Goal: Task Accomplishment & Management: Manage account settings

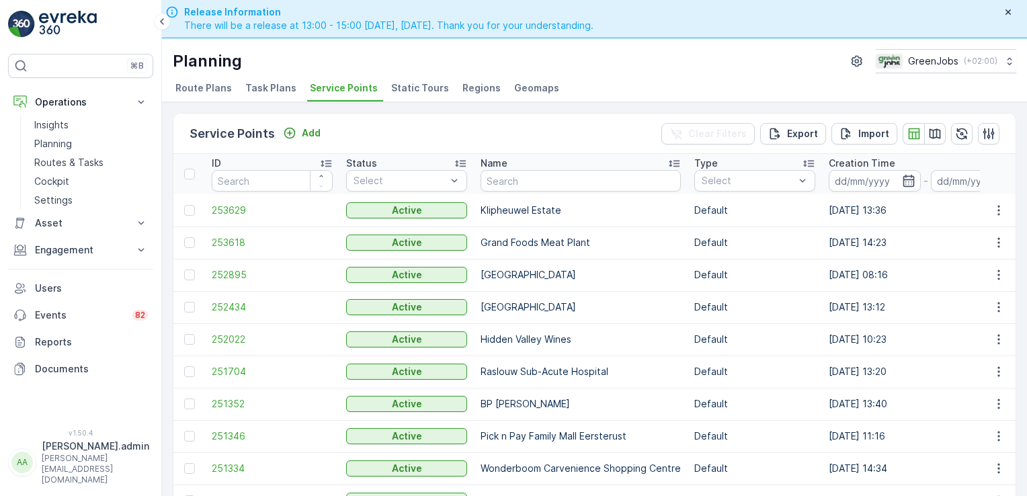
scroll to position [38, 0]
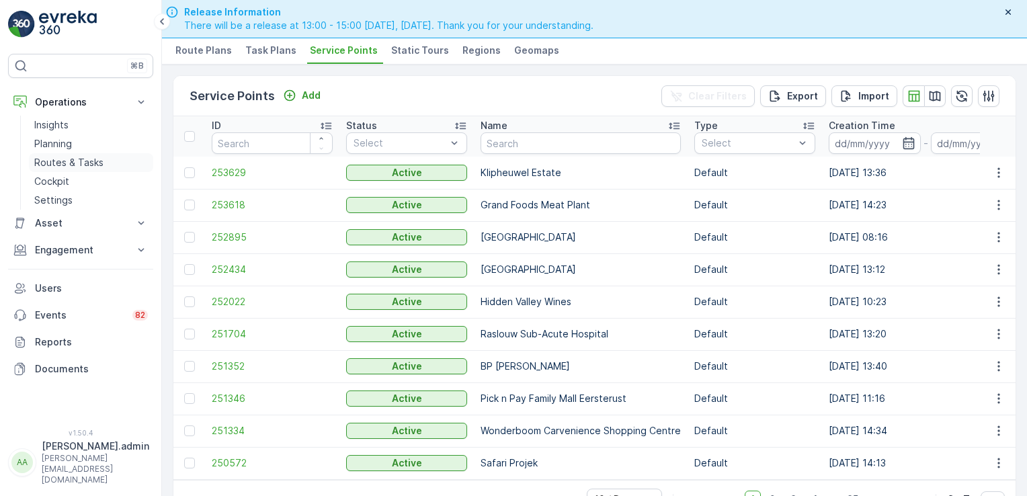
click at [64, 160] on p "Routes & Tasks" at bounding box center [68, 162] width 69 height 13
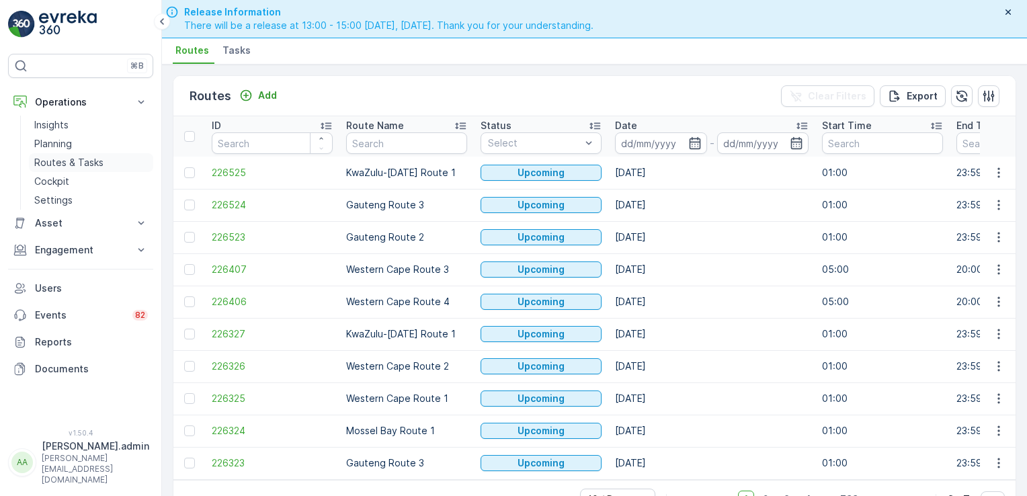
click at [81, 159] on p "Routes & Tasks" at bounding box center [68, 162] width 69 height 13
click at [648, 141] on input at bounding box center [661, 143] width 92 height 22
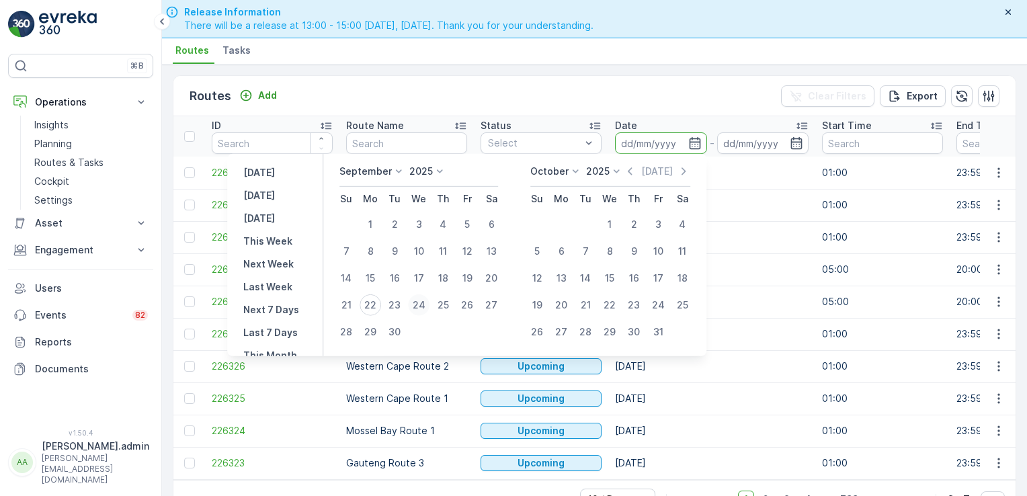
click at [421, 304] on div "24" at bounding box center [419, 305] width 22 height 22
type input "[DATE]"
click at [421, 304] on div "24" at bounding box center [419, 305] width 22 height 22
type input "[DATE]"
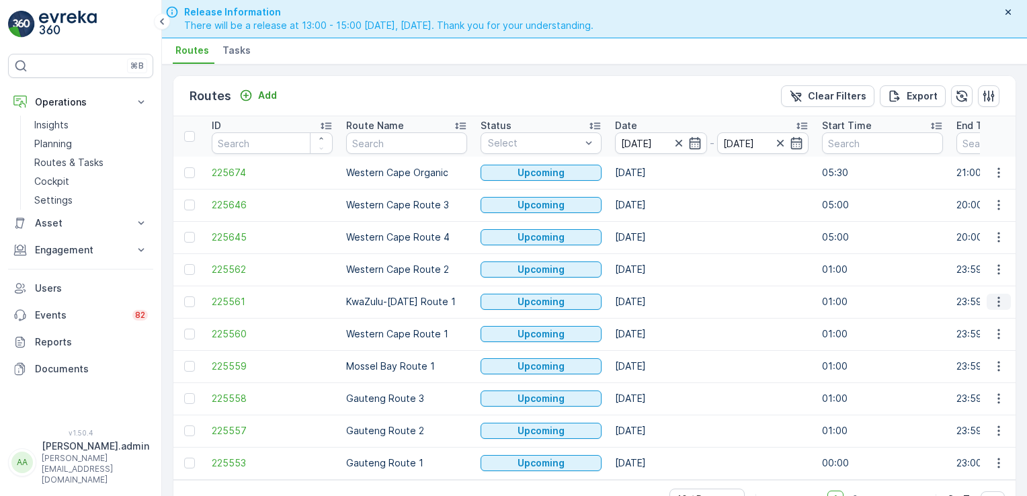
click at [996, 302] on icon "button" at bounding box center [998, 301] width 13 height 13
click at [972, 317] on span "See More Details" at bounding box center [967, 319] width 78 height 13
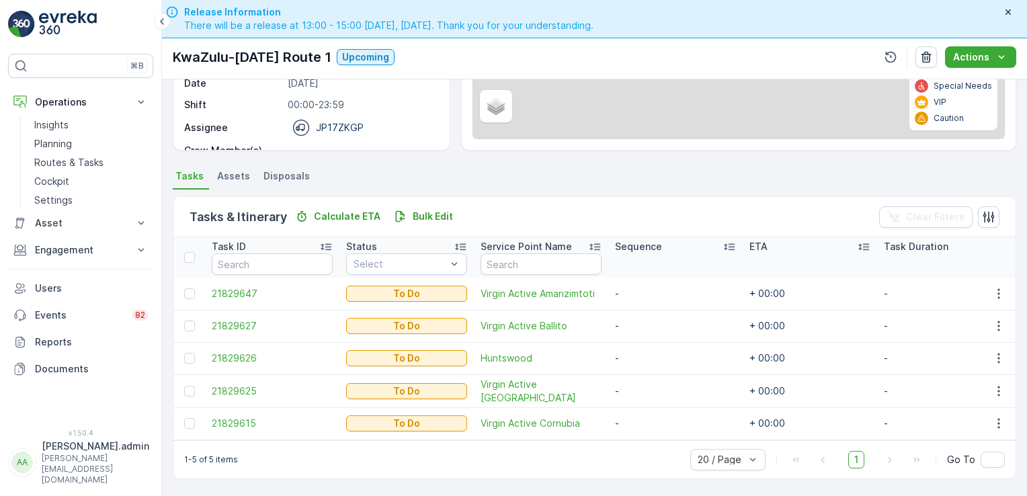
scroll to position [212, 0]
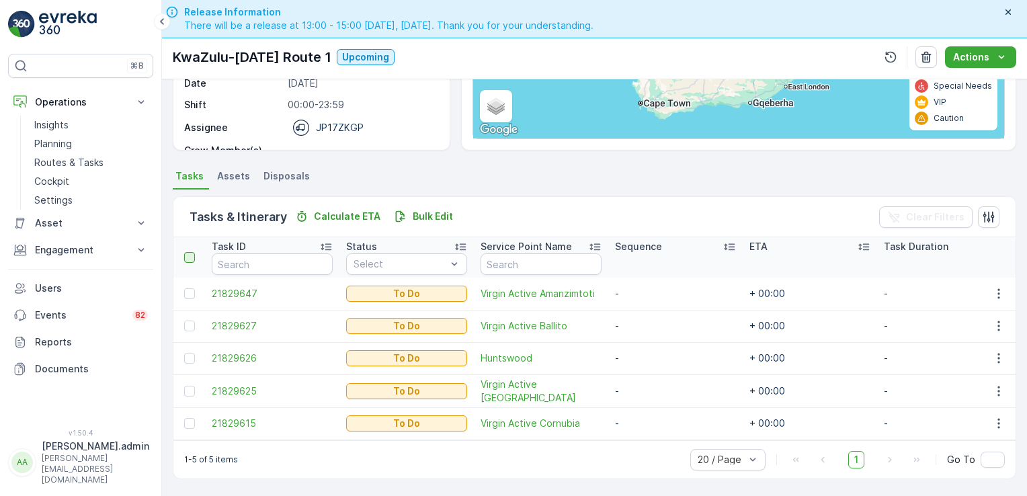
click at [191, 252] on div at bounding box center [189, 257] width 11 height 11
click at [192, 252] on input "checkbox" at bounding box center [192, 252] width 0 height 0
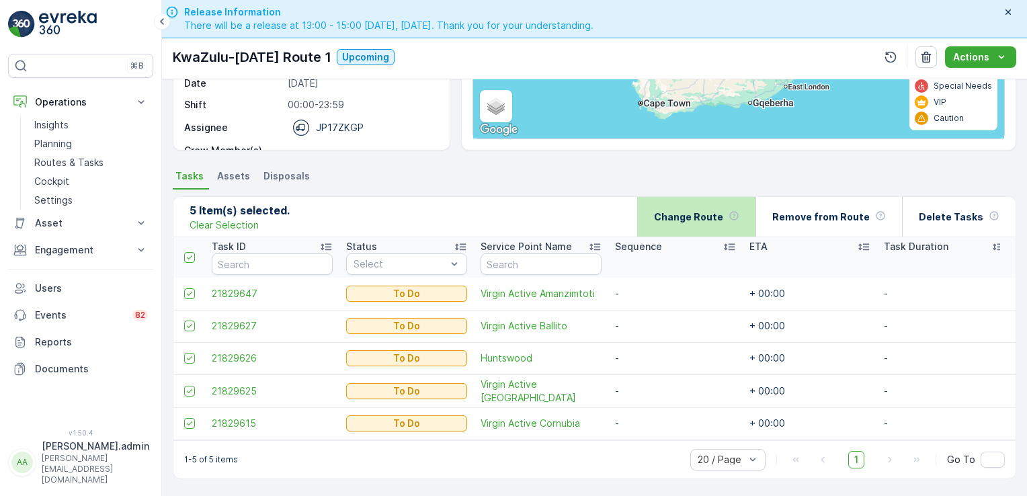
click at [699, 216] on p "Change Route" at bounding box center [688, 216] width 69 height 13
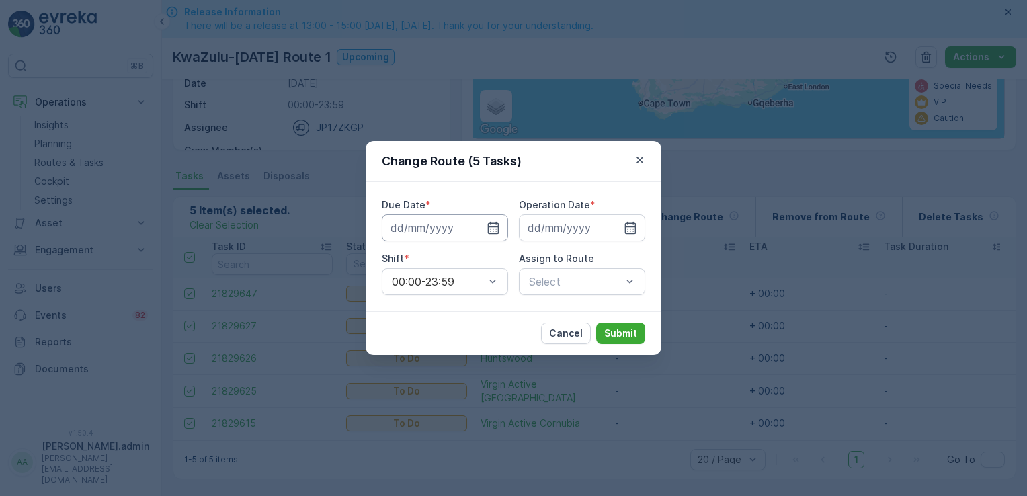
click at [425, 229] on input at bounding box center [445, 227] width 126 height 27
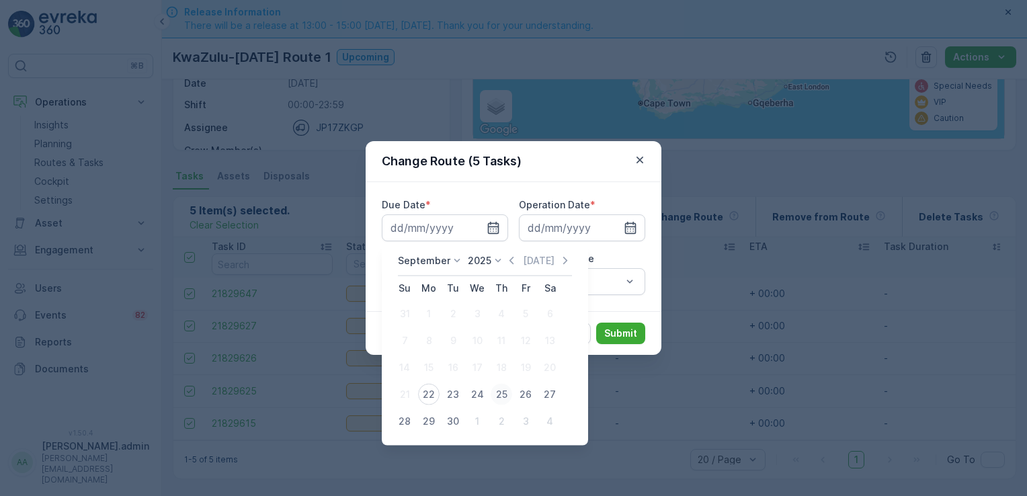
click at [501, 393] on div "25" at bounding box center [502, 395] width 22 height 22
type input "[DATE]"
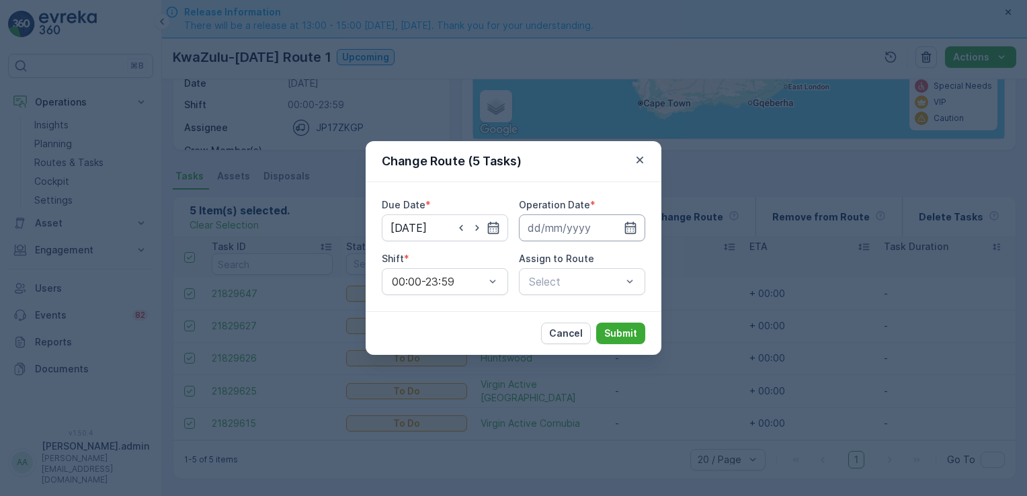
click at [577, 224] on input at bounding box center [582, 227] width 126 height 27
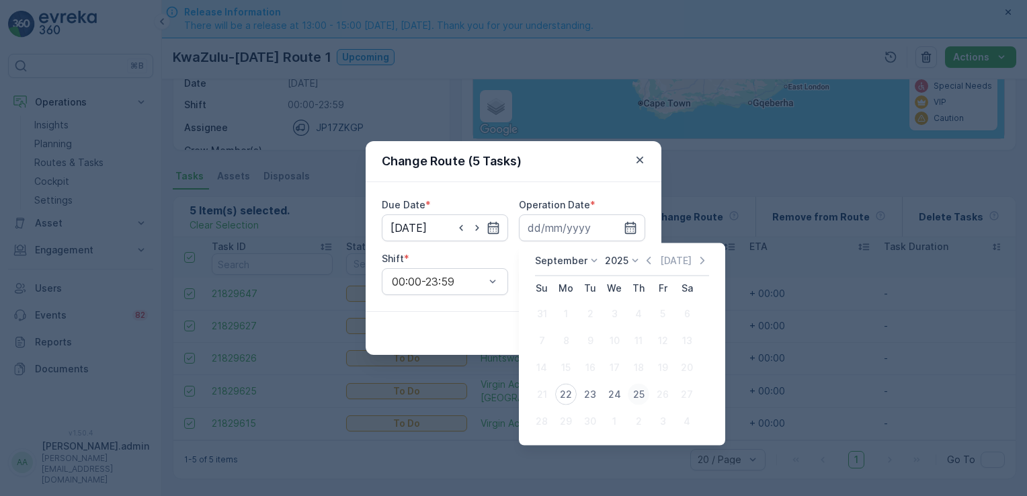
click at [635, 390] on div "25" at bounding box center [639, 395] width 22 height 22
type input "[DATE]"
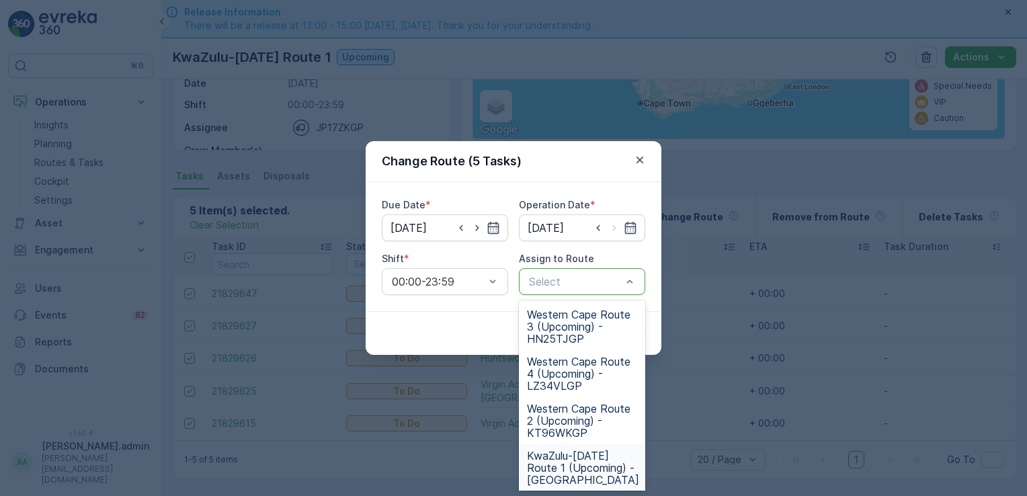
click at [568, 462] on span "KwaZulu-[DATE] Route 1 (Upcoming) - [GEOGRAPHIC_DATA]" at bounding box center [583, 468] width 112 height 36
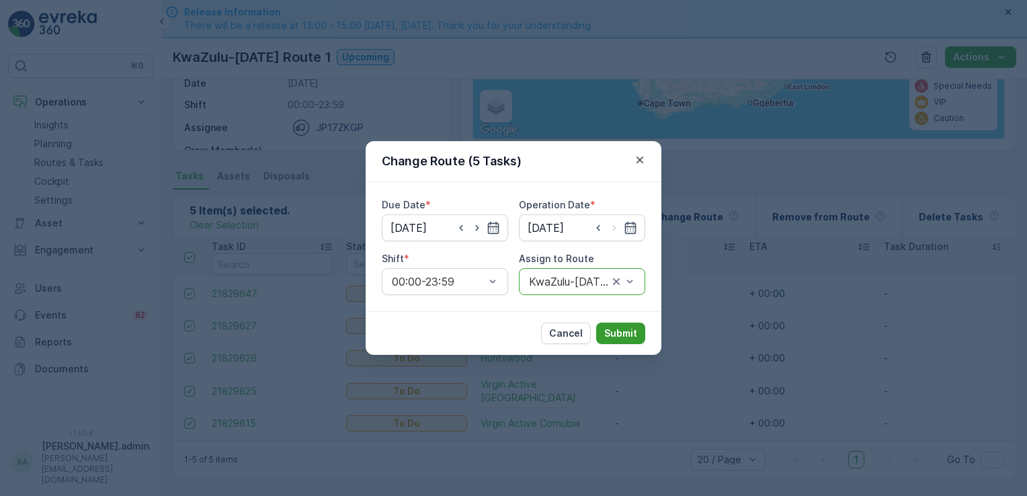
click at [629, 331] on p "Submit" at bounding box center [620, 333] width 33 height 13
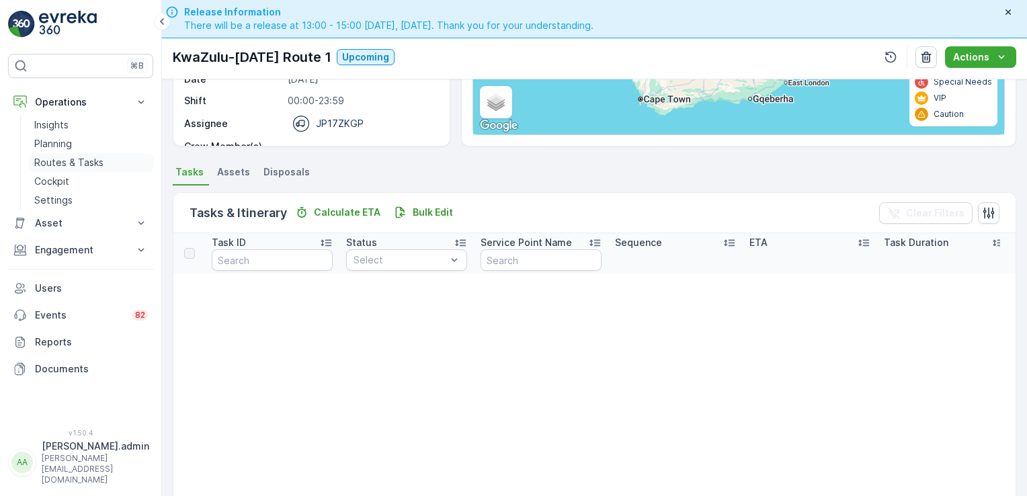
click at [75, 166] on p "Routes & Tasks" at bounding box center [68, 162] width 69 height 13
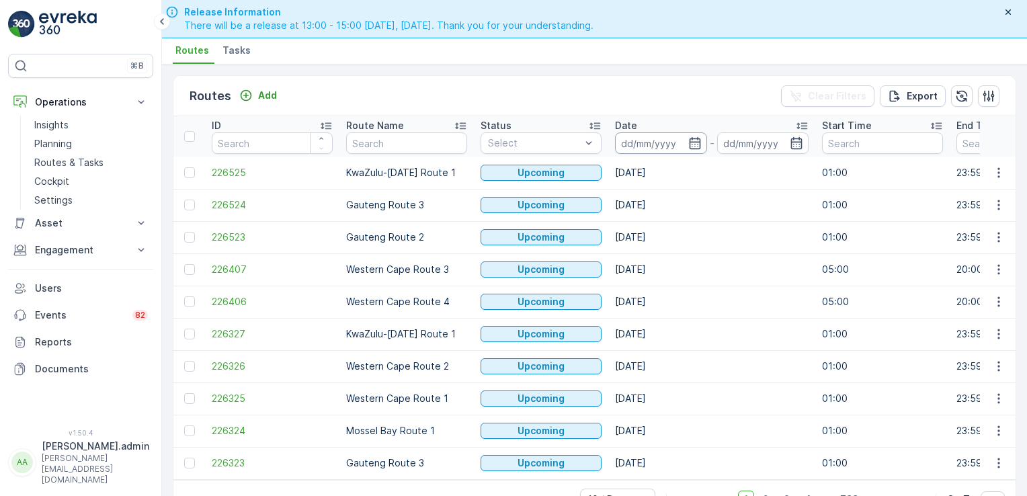
click at [620, 140] on input at bounding box center [661, 143] width 92 height 22
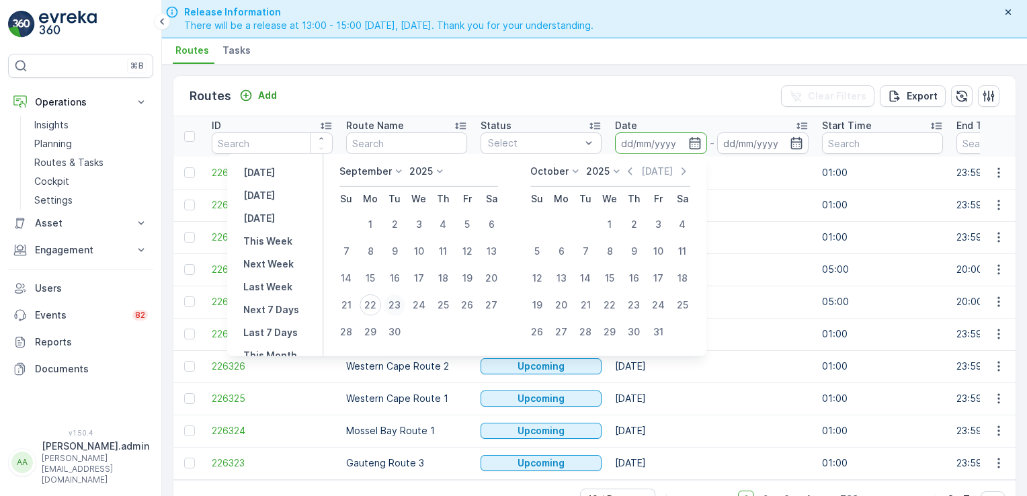
click at [390, 302] on div "23" at bounding box center [395, 305] width 22 height 22
type input "[DATE]"
click at [390, 302] on div "23" at bounding box center [395, 305] width 22 height 22
type input "[DATE]"
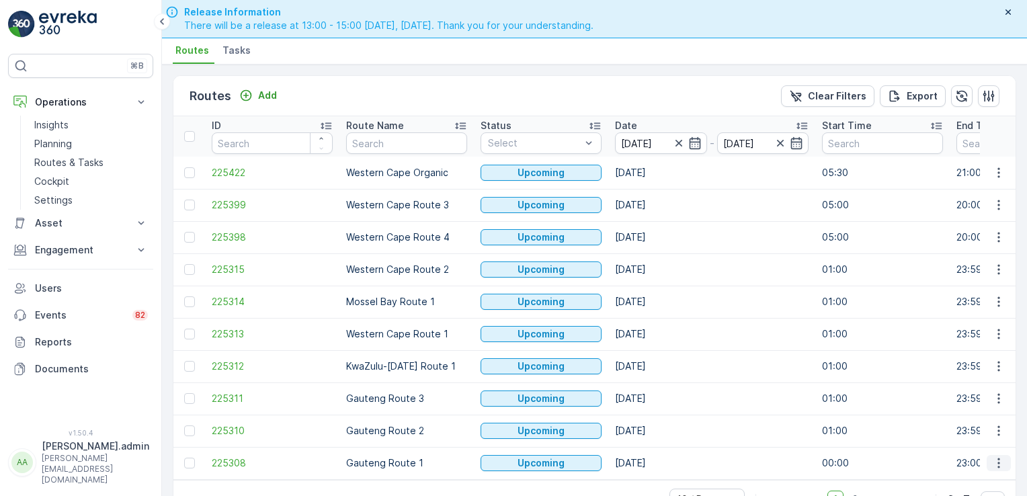
click at [992, 460] on icon "button" at bounding box center [998, 462] width 13 height 13
click at [975, 362] on span "See More Details" at bounding box center [967, 359] width 78 height 13
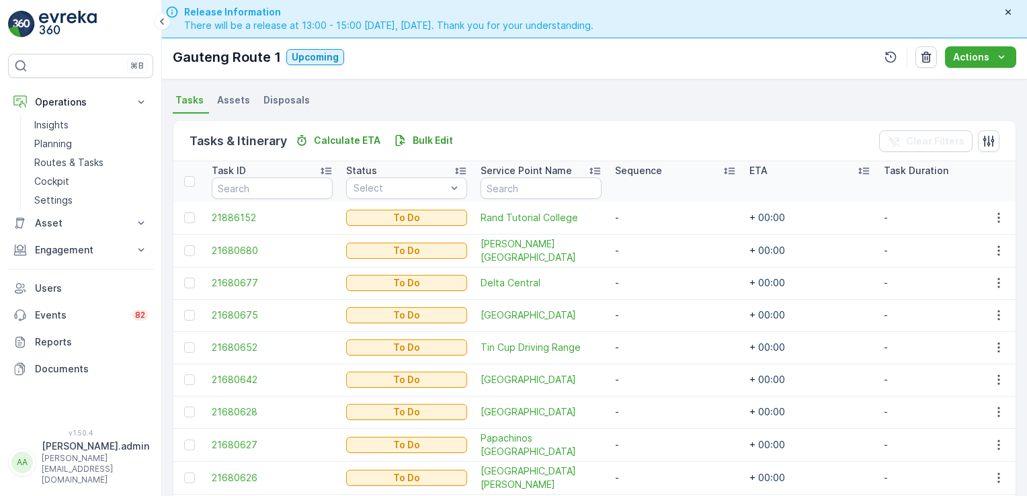
scroll to position [406, 0]
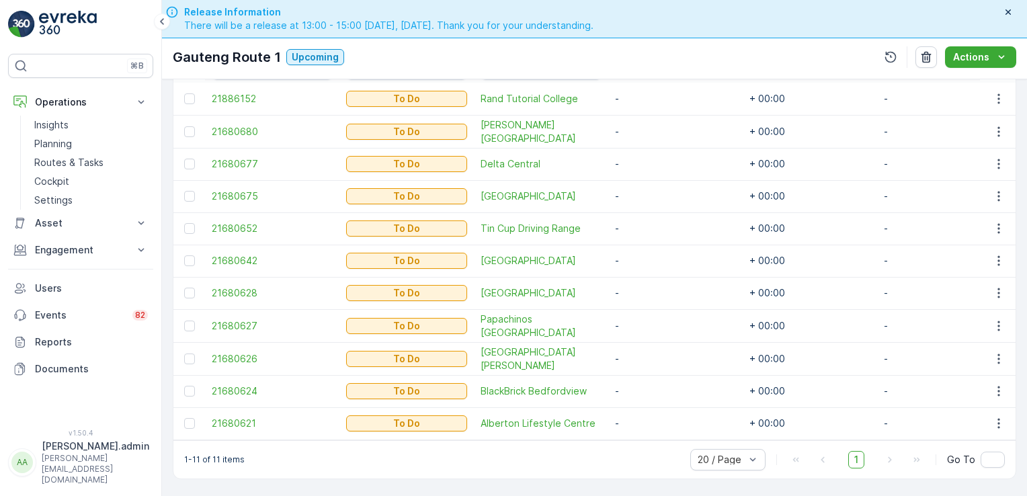
click at [123, 30] on link at bounding box center [80, 24] width 145 height 27
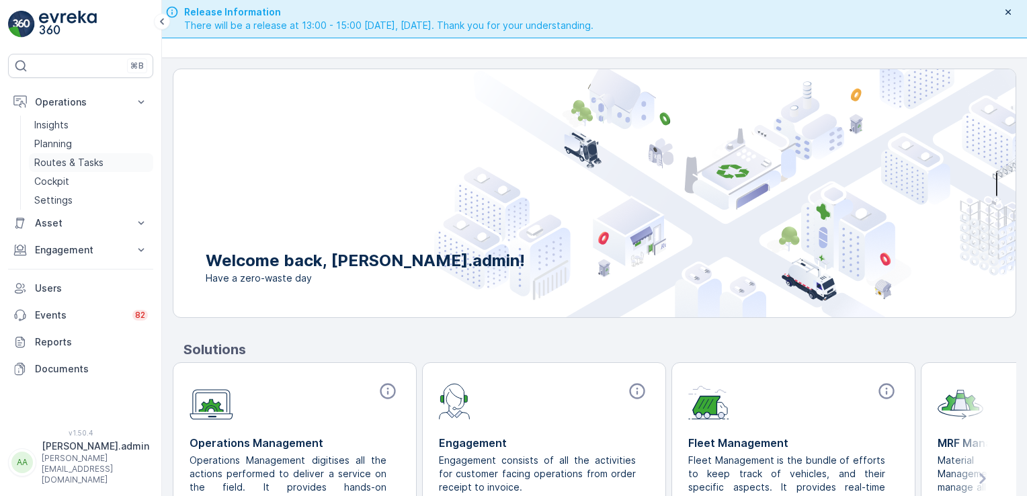
click at [73, 157] on p "Routes & Tasks" at bounding box center [68, 162] width 69 height 13
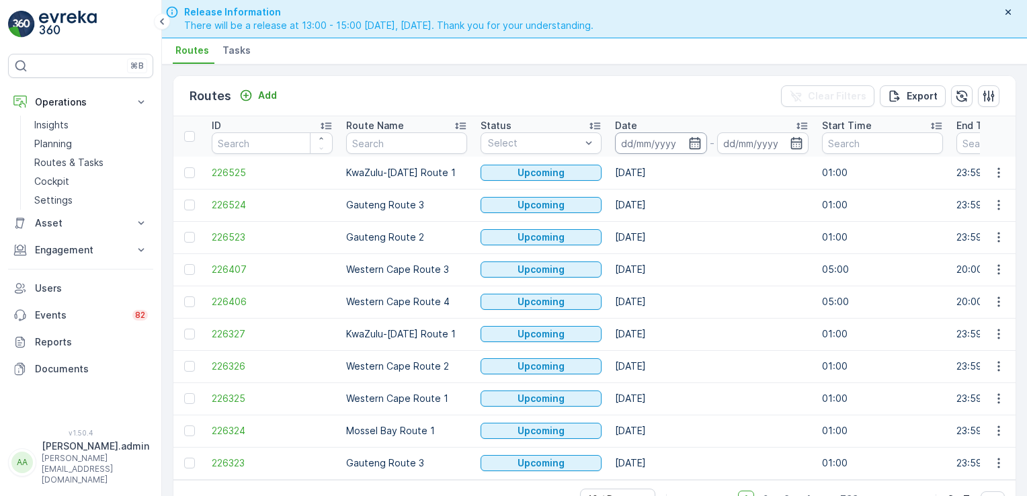
click at [654, 144] on input at bounding box center [661, 143] width 92 height 22
click at [794, 15] on div "Release Information There will be a release at 13:00 - 15:00 [DATE], [DATE]. Th…" at bounding box center [479, 18] width 629 height 27
